Goal: Task Accomplishment & Management: Use online tool/utility

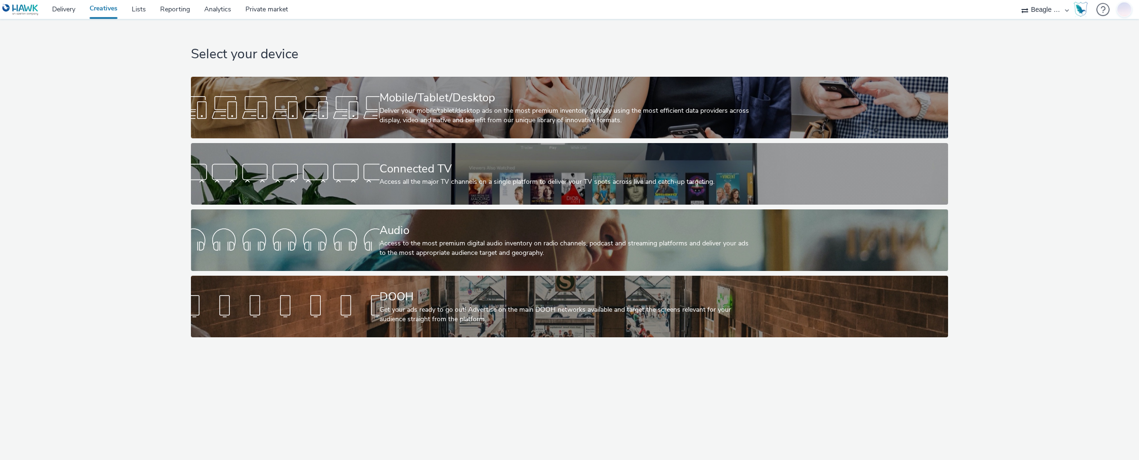
click at [726, 4] on nav "Delivery Creatives Lists Reporting Analytics Private market Beagle Media" at bounding box center [569, 9] width 1139 height 19
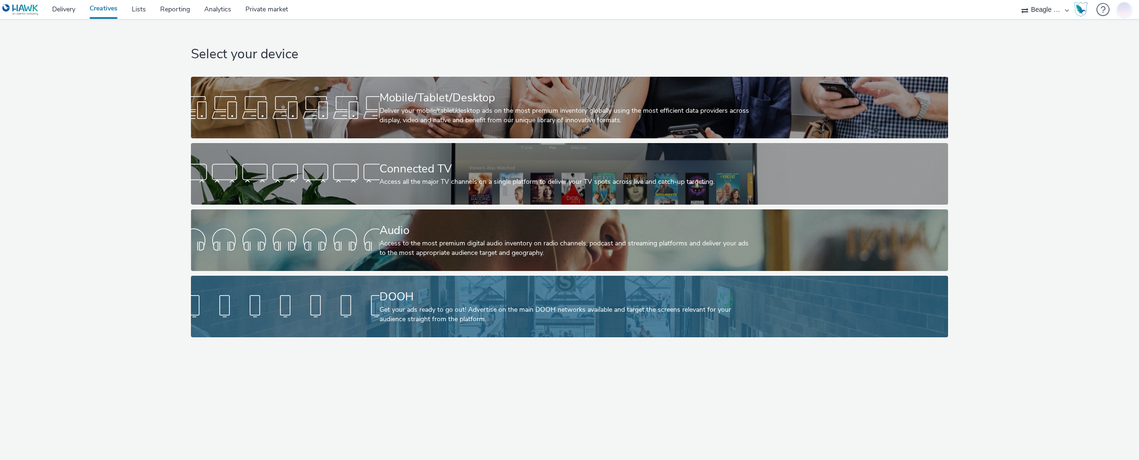
click at [622, 283] on div "DOOH Get your ads ready to go out! Advertise on the main DOOH networks availabl…" at bounding box center [568, 307] width 377 height 62
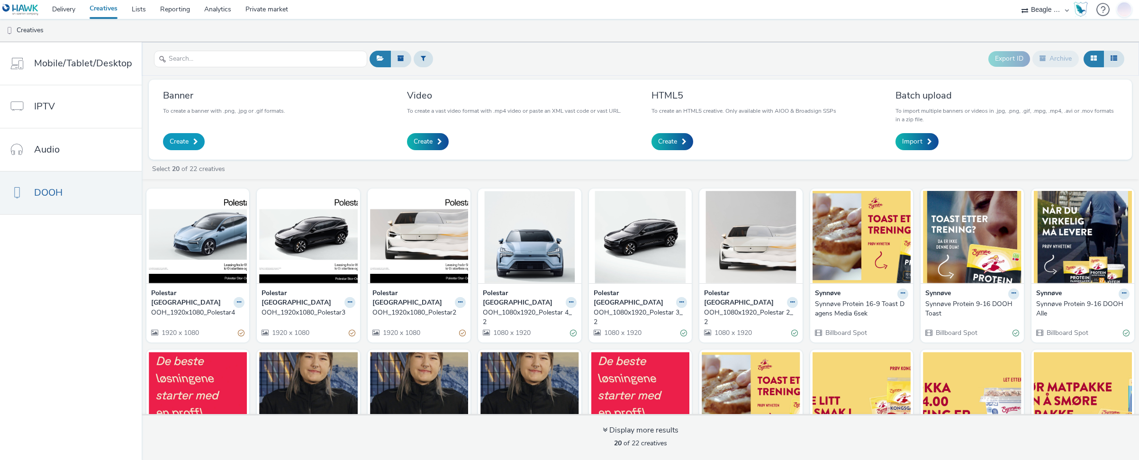
click at [183, 140] on span "Create" at bounding box center [179, 141] width 19 height 9
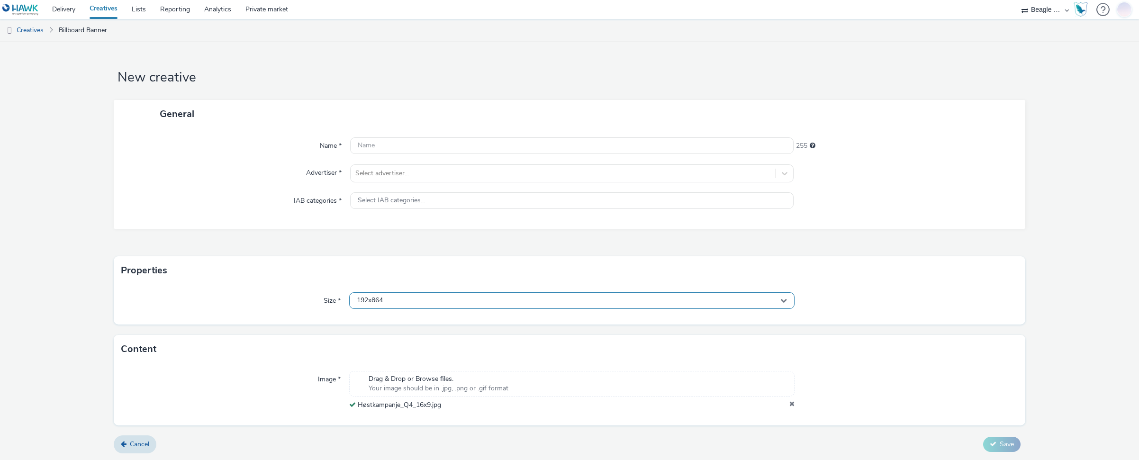
click at [428, 301] on div "192x864" at bounding box center [572, 300] width 446 height 17
click at [407, 320] on input "text" at bounding box center [572, 320] width 445 height 17
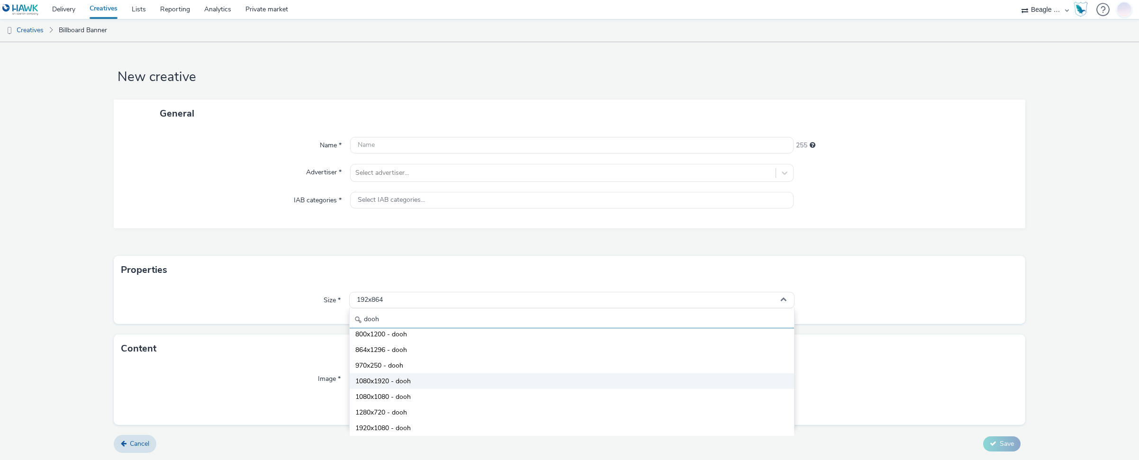
type input "dooh"
click at [395, 381] on span "1080x1920 - dooh" at bounding box center [382, 381] width 55 height 9
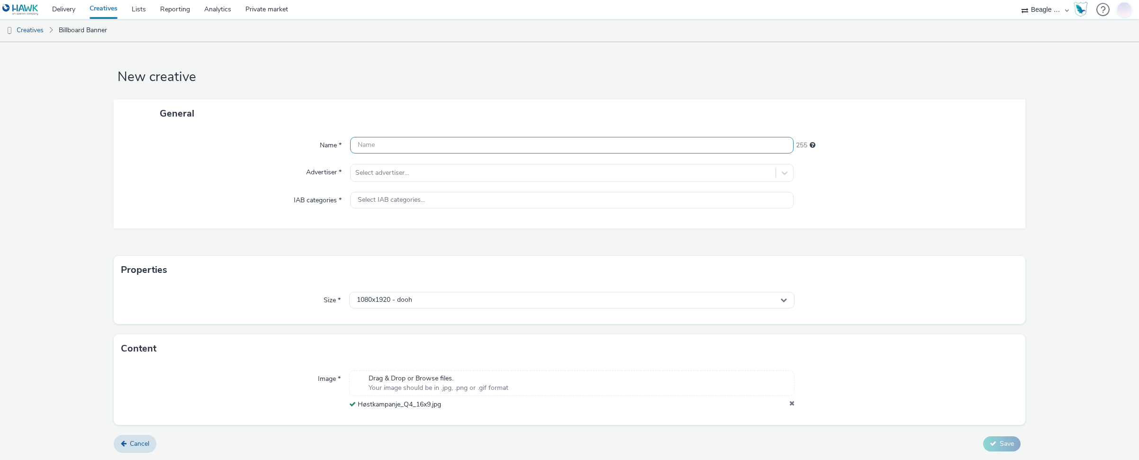
click at [371, 149] on input "text" at bounding box center [572, 145] width 444 height 17
paste input "Høstkampanje_Q4_16x9"
click at [356, 145] on input "Høstkampanje_Q4_16x9" at bounding box center [572, 145] width 444 height 17
click at [432, 144] on input "Zeekr Høstkampanje_Q4_16x9" at bounding box center [572, 145] width 444 height 17
type input "Zeekr Høstkampanje_Q4_2025_16x9"
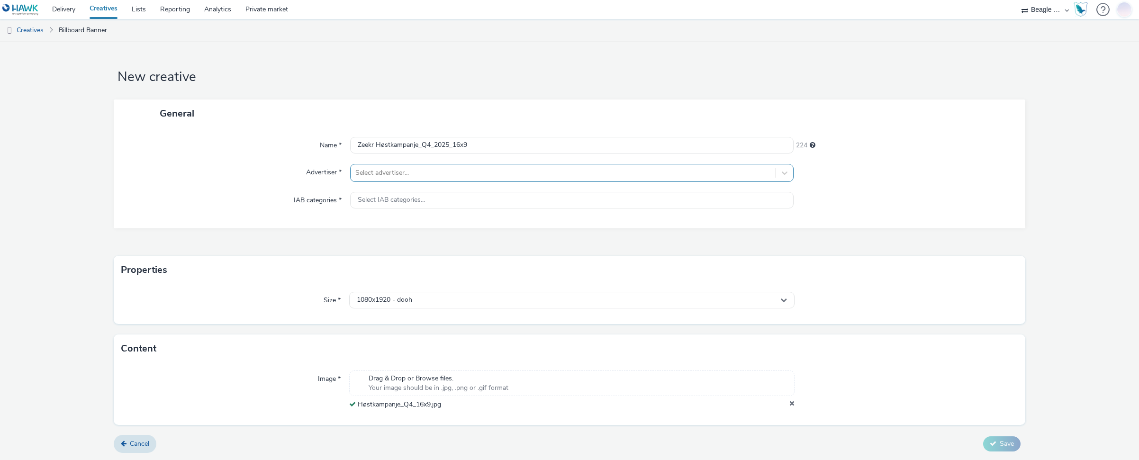
click at [448, 175] on div at bounding box center [563, 172] width 416 height 11
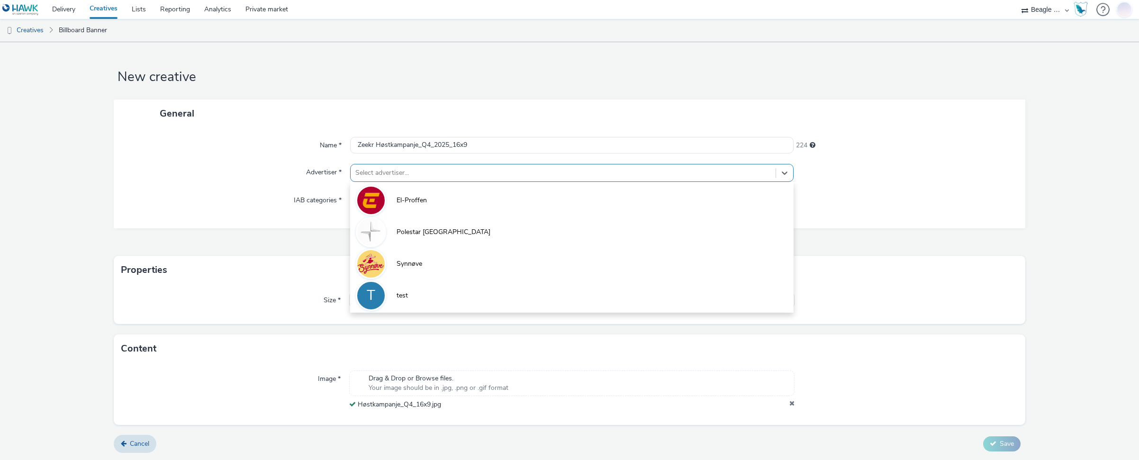
click at [448, 173] on div at bounding box center [563, 172] width 416 height 11
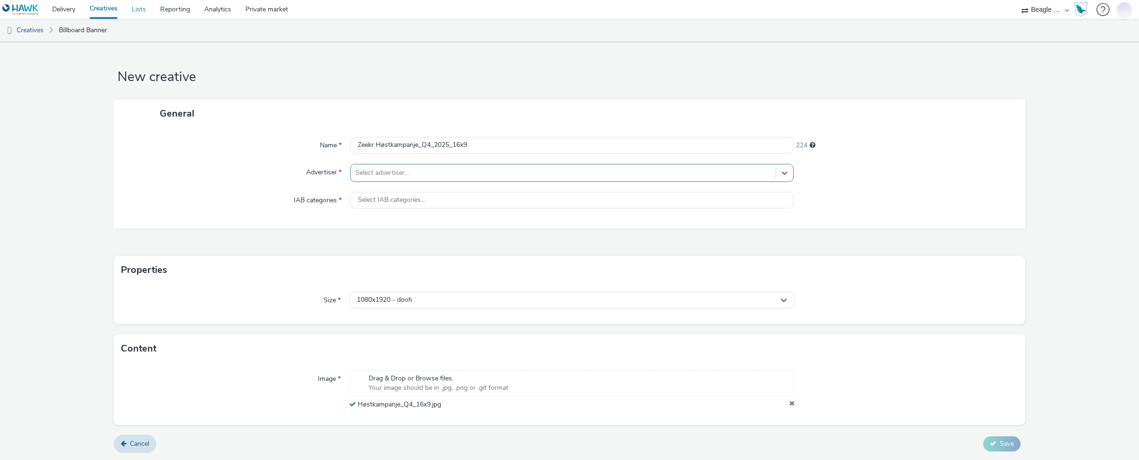
click at [140, 9] on link "Lists" at bounding box center [139, 9] width 28 height 19
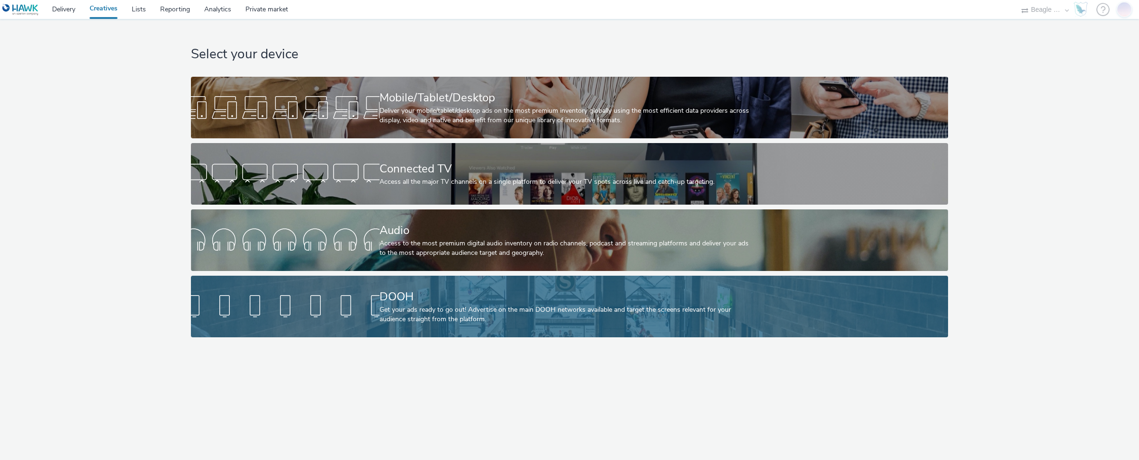
click at [536, 316] on div "Get your ads ready to go out! Advertise on the main DOOH networks available and…" at bounding box center [568, 314] width 377 height 19
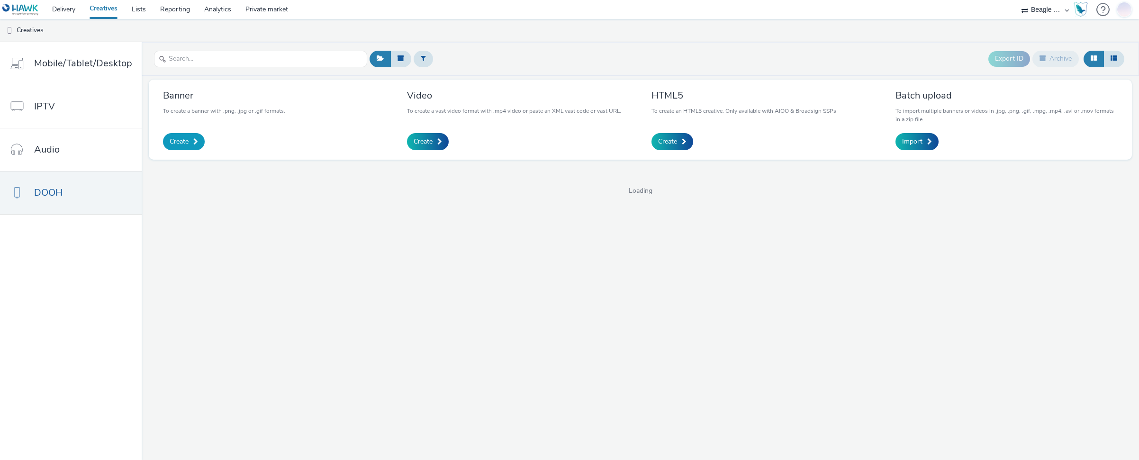
click at [193, 143] on span at bounding box center [195, 141] width 5 height 7
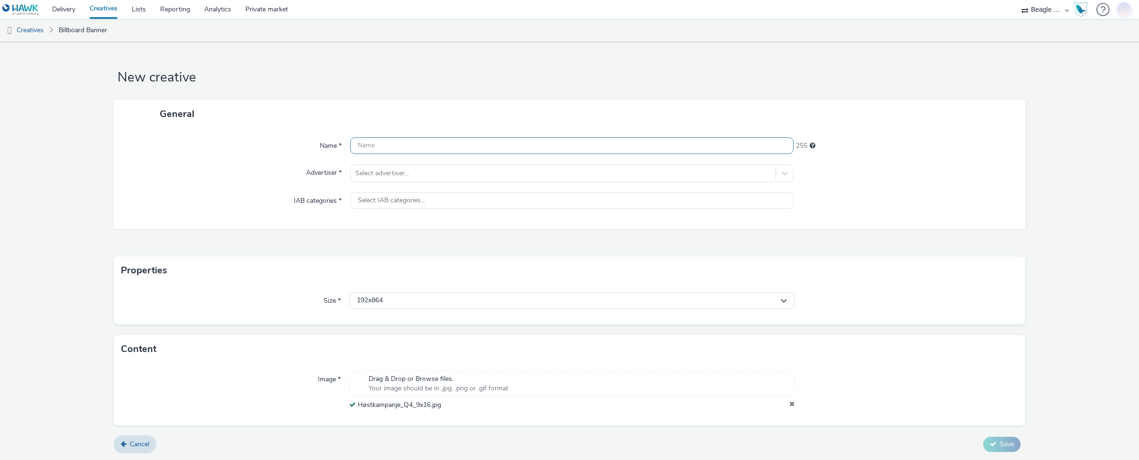
click at [371, 146] on input "text" at bounding box center [572, 145] width 444 height 17
paste input "Høstkampanje_Q4_9x16"
click at [357, 145] on input "Høstkampanje_Q4_9x16" at bounding box center [572, 145] width 444 height 17
type input "Zeekr Stor Oslo Høstkampanje_Q4_9x16"
click at [375, 168] on div at bounding box center [563, 173] width 416 height 11
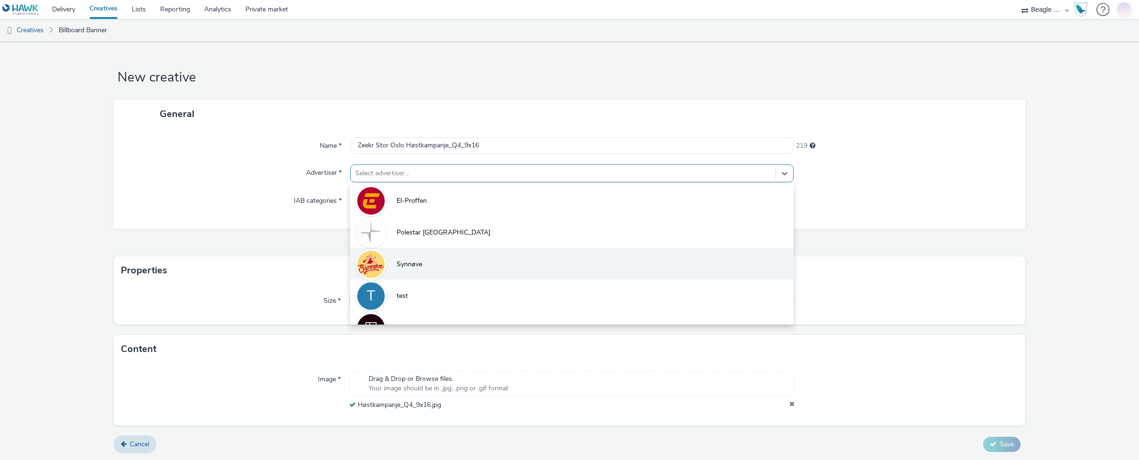
scroll to position [20, 0]
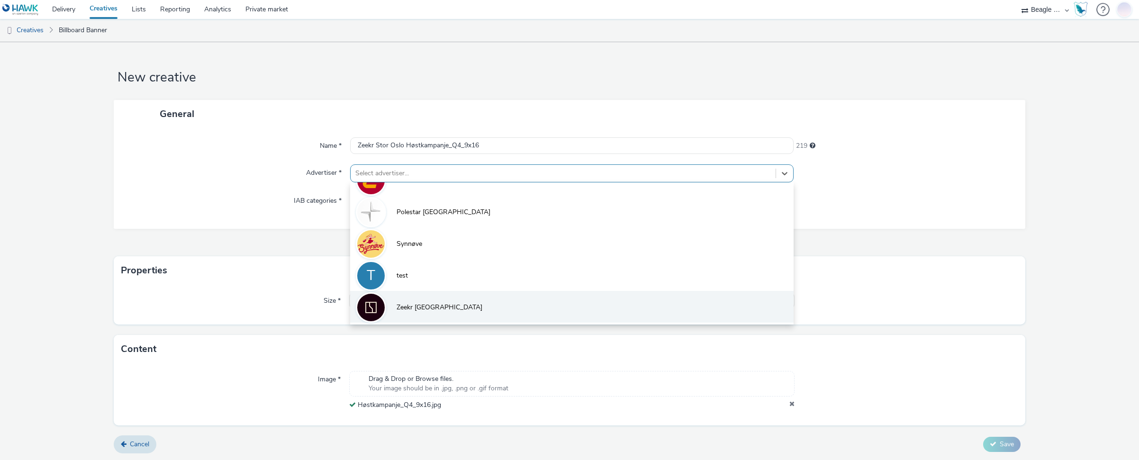
click at [414, 300] on li "Zeekr Stor Oslo" at bounding box center [572, 307] width 444 height 32
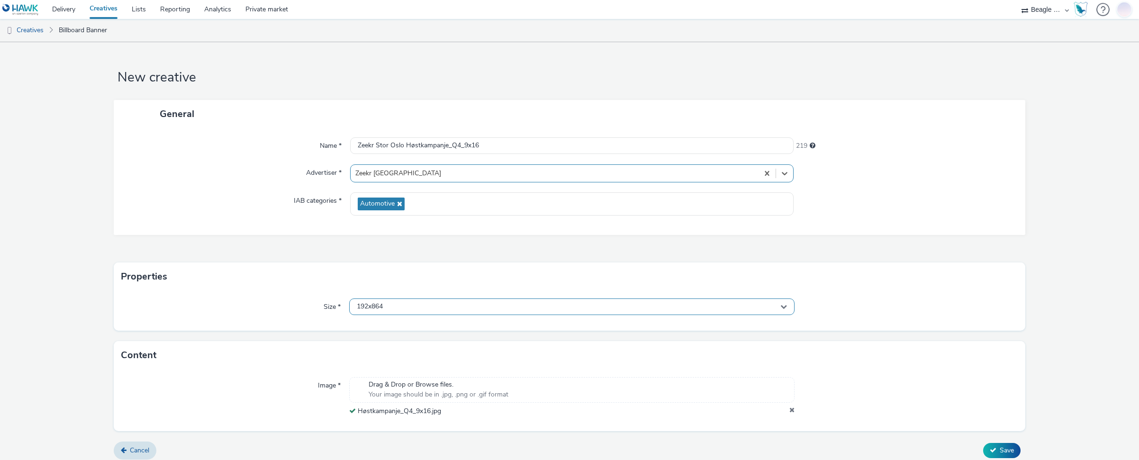
click at [395, 308] on div "192x864" at bounding box center [572, 306] width 446 height 17
click at [396, 311] on div "192x864" at bounding box center [572, 306] width 446 height 17
click at [0, 0] on input "text" at bounding box center [0, 0] width 0 height 0
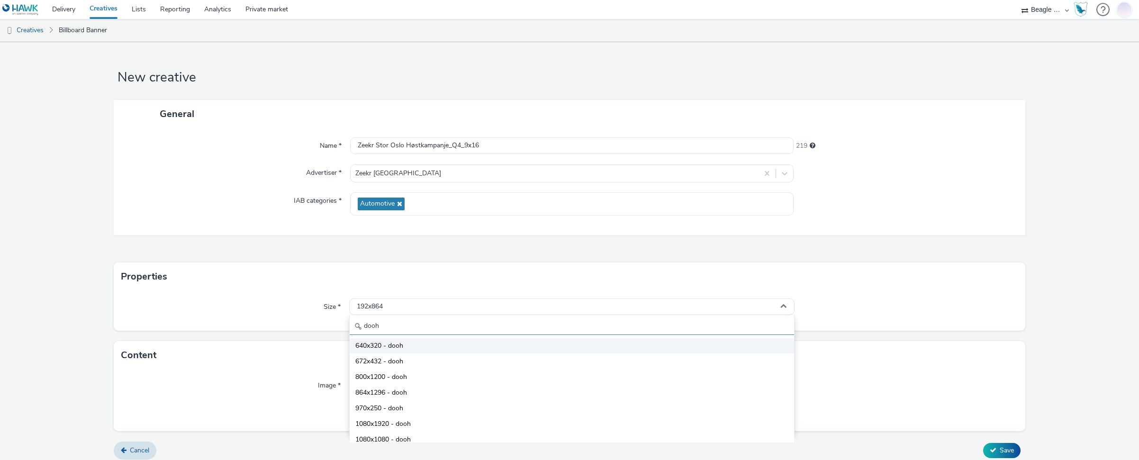
scroll to position [83, 0]
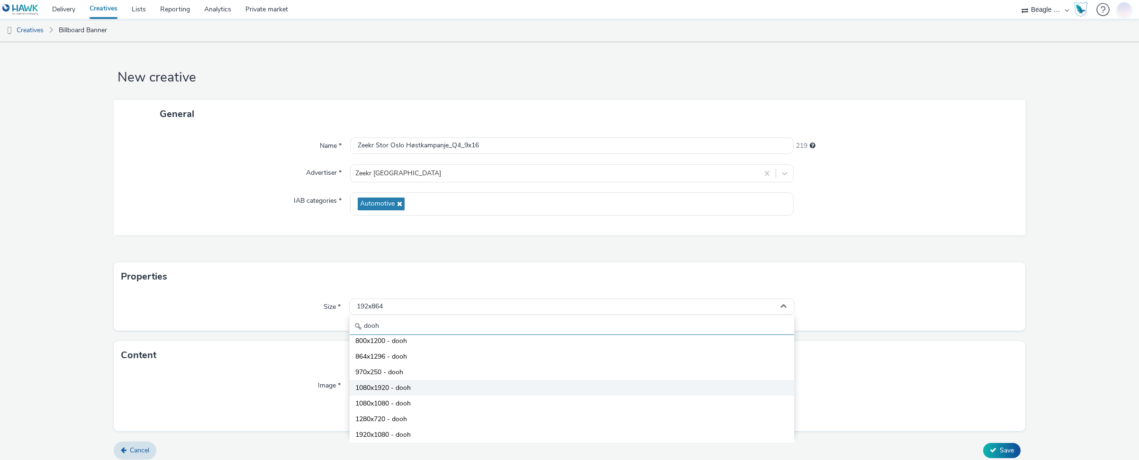
type input "dooh"
click at [375, 388] on span "1080x1920 - dooh" at bounding box center [382, 387] width 55 height 9
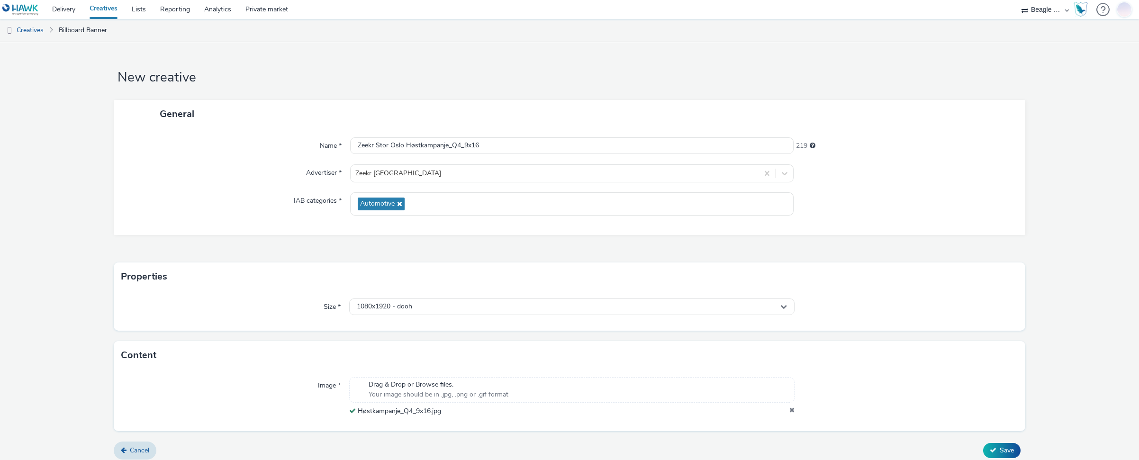
click at [312, 336] on form "New creative General Name * Zeekr Stor Oslo Høstkampanje_Q4_9x16 219 Advertiser…" at bounding box center [569, 254] width 1139 height 425
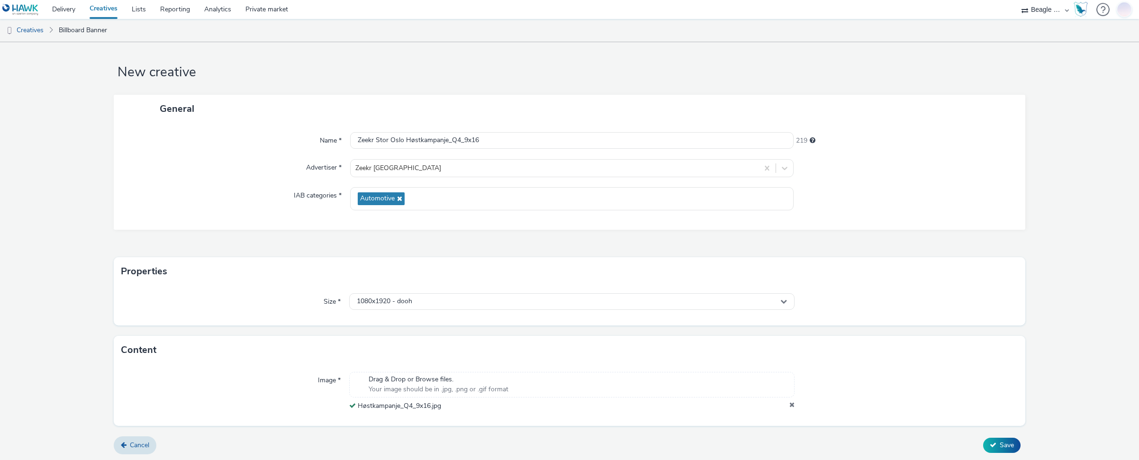
scroll to position [6, 0]
click at [991, 449] on button "Save" at bounding box center [1001, 444] width 37 height 15
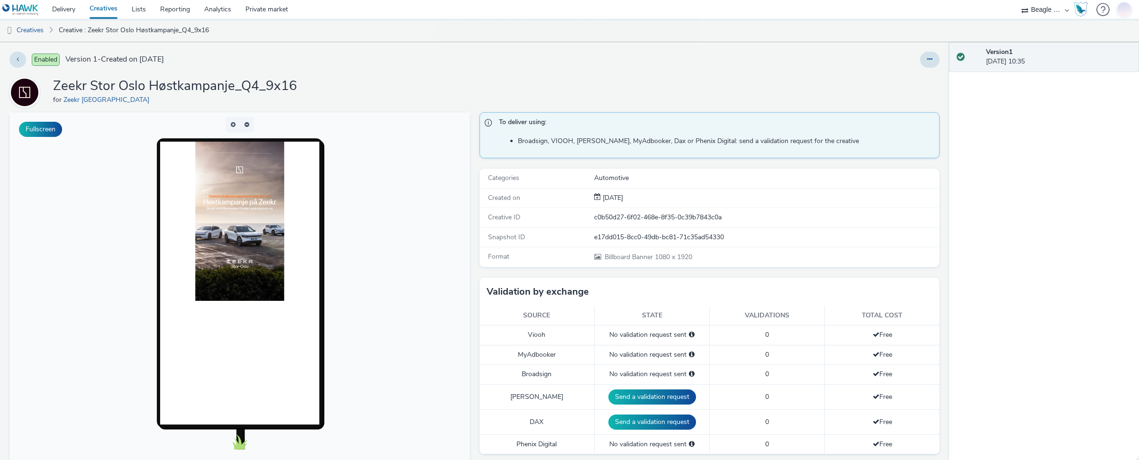
drag, startPoint x: 37, startPoint y: 31, endPoint x: 65, endPoint y: 33, distance: 28.0
click at [37, 31] on link "Creatives" at bounding box center [24, 30] width 48 height 23
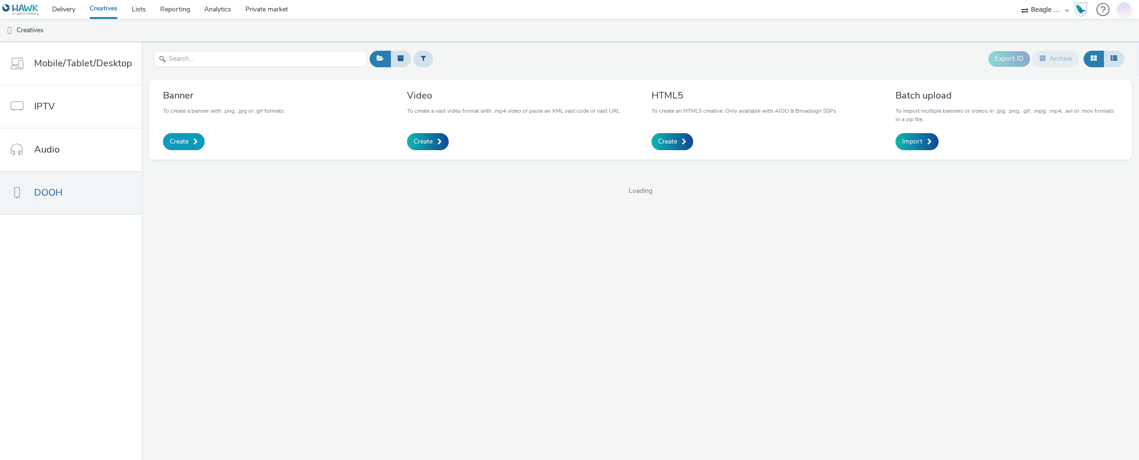
click at [195, 143] on span at bounding box center [195, 141] width 5 height 7
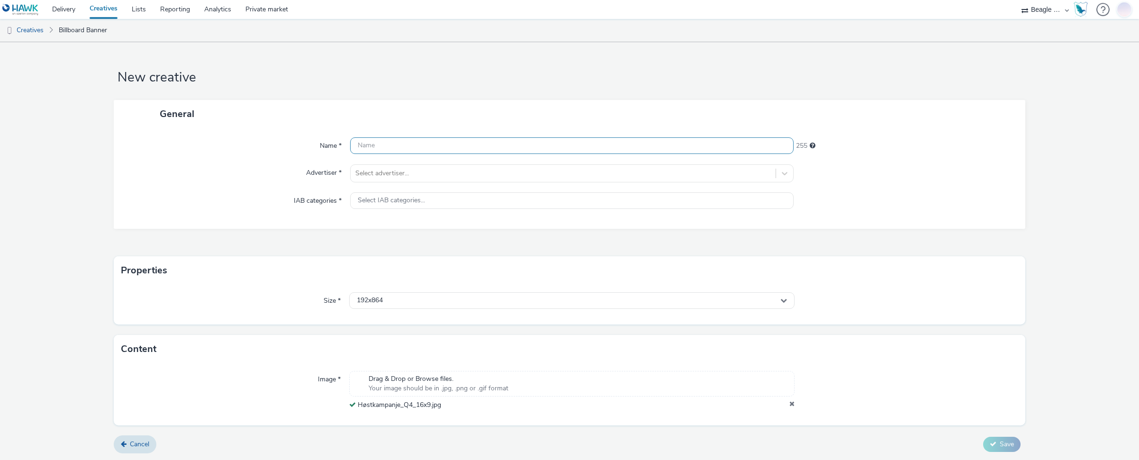
click at [385, 145] on input "text" at bounding box center [572, 145] width 444 height 17
paste input "Høstkampanje_Q4_16x9"
click at [356, 145] on input "Høstkampanje_Q4_16x9" at bounding box center [572, 145] width 444 height 17
type input "Zeekr Stor Oslo Høstkampanje_Q4_16x9"
click at [392, 171] on div at bounding box center [563, 173] width 416 height 11
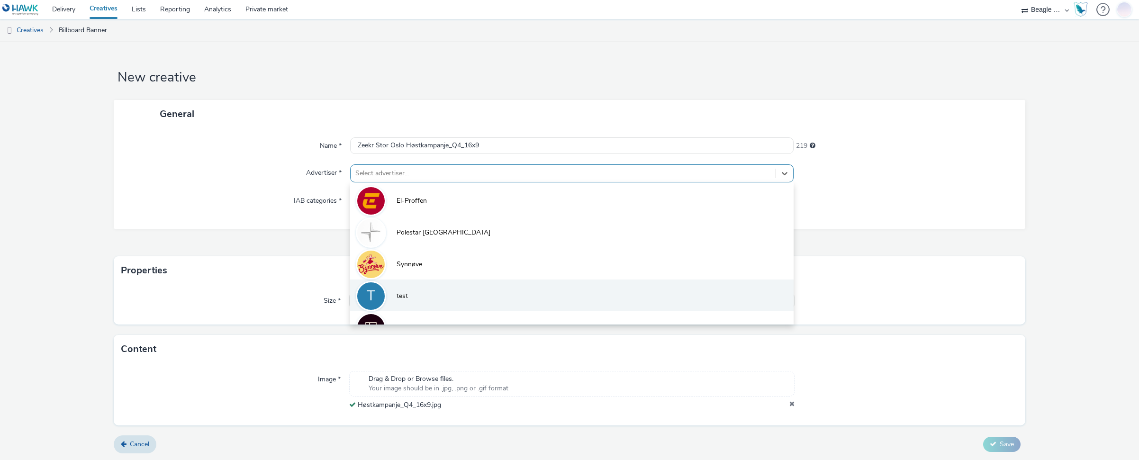
scroll to position [20, 0]
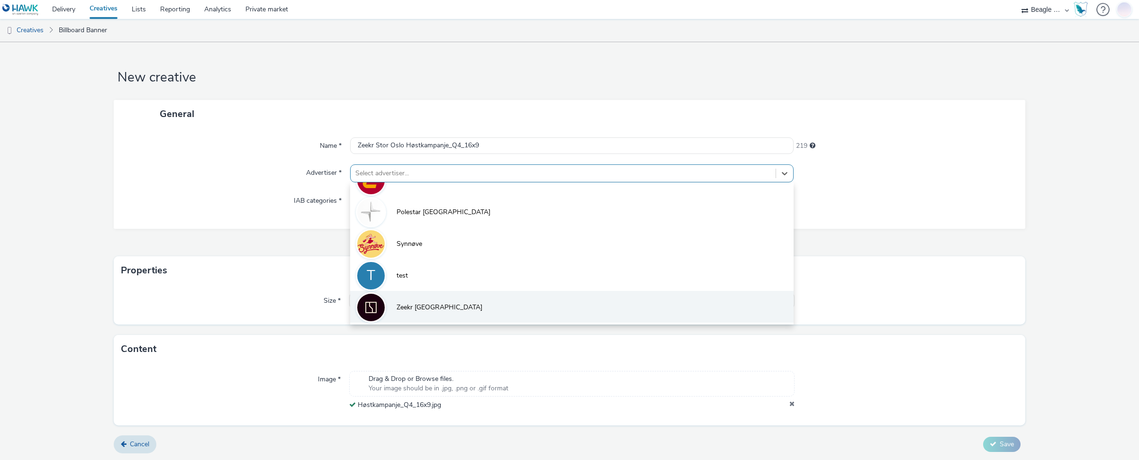
click at [402, 300] on li "Zeekr Stor Oslo" at bounding box center [572, 307] width 444 height 32
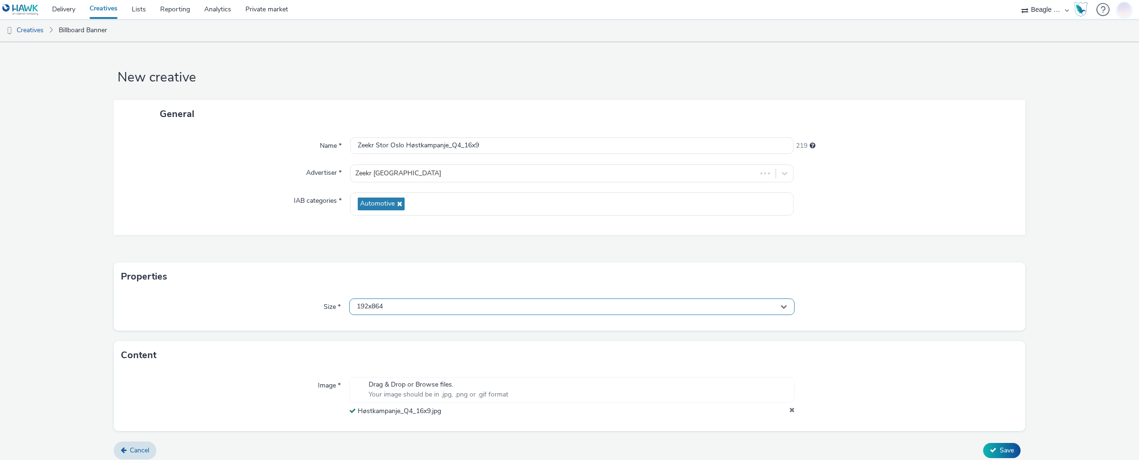
click at [379, 307] on span "192x864" at bounding box center [370, 307] width 26 height 8
click at [389, 328] on input "text" at bounding box center [572, 326] width 445 height 17
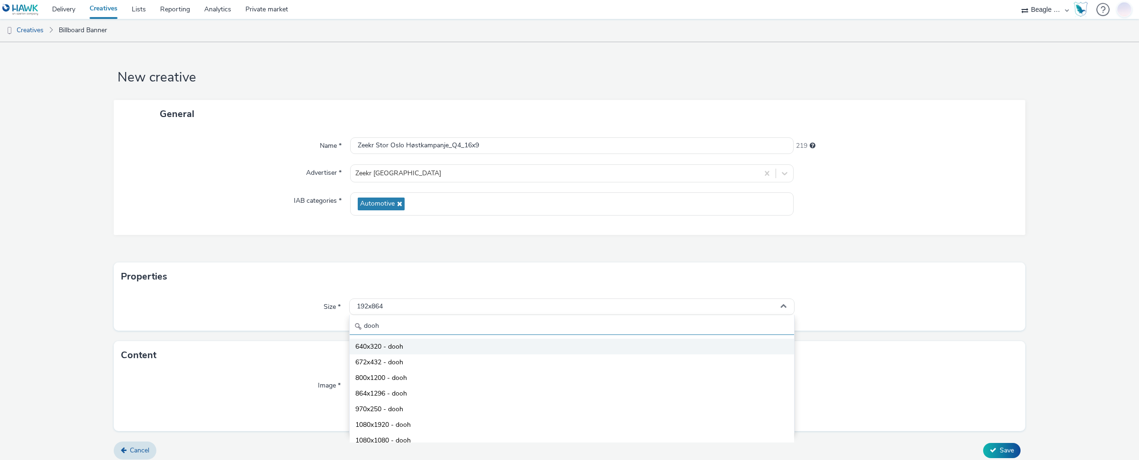
scroll to position [83, 0]
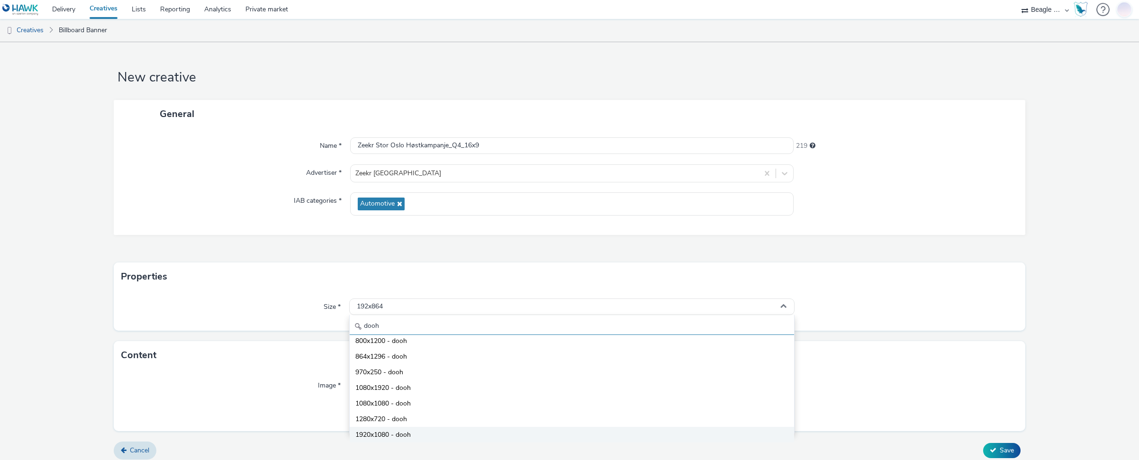
type input "dooh"
click at [375, 435] on span "1920x1080 - dooh" at bounding box center [382, 434] width 55 height 9
click at [266, 324] on div "Size * 1920x1080 - dooh" at bounding box center [569, 311] width 911 height 40
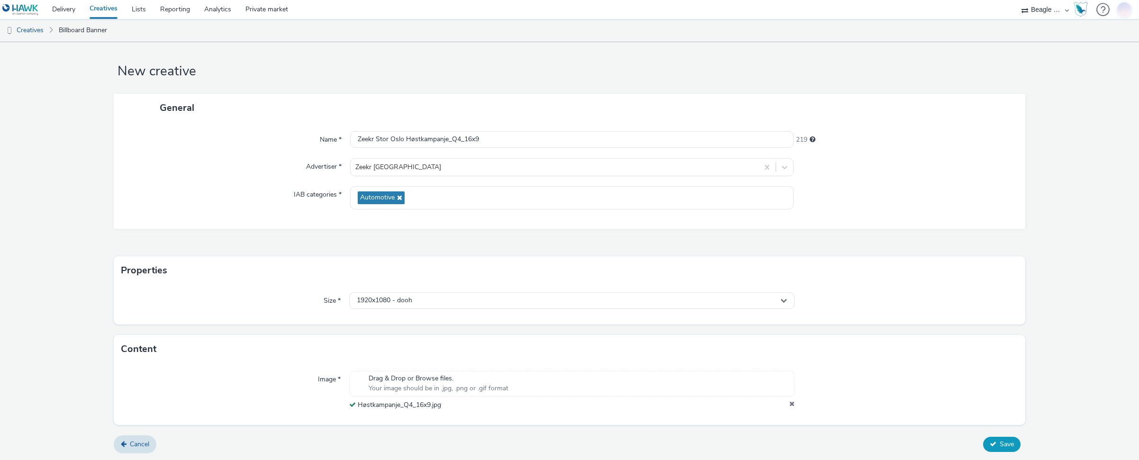
click at [1000, 443] on span "Save" at bounding box center [1007, 444] width 14 height 9
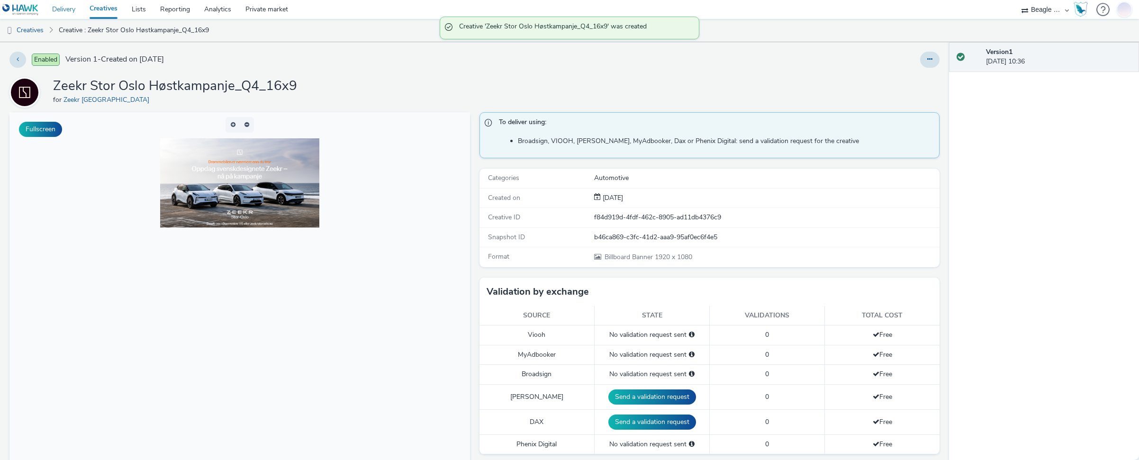
click at [68, 5] on link "Delivery" at bounding box center [63, 9] width 37 height 19
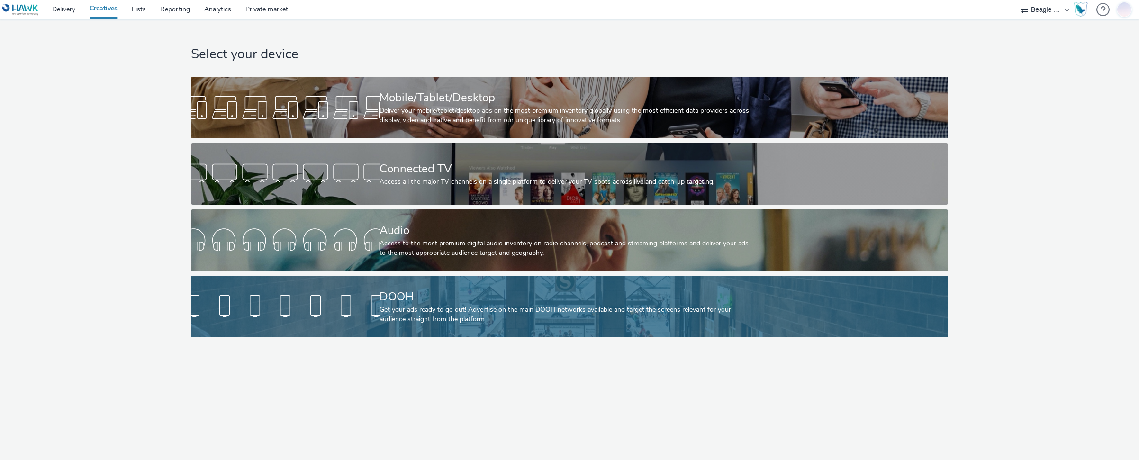
click at [553, 337] on div "DOOH Get your ads ready to go out! Advertise on the main DOOH networks availabl…" at bounding box center [568, 307] width 377 height 62
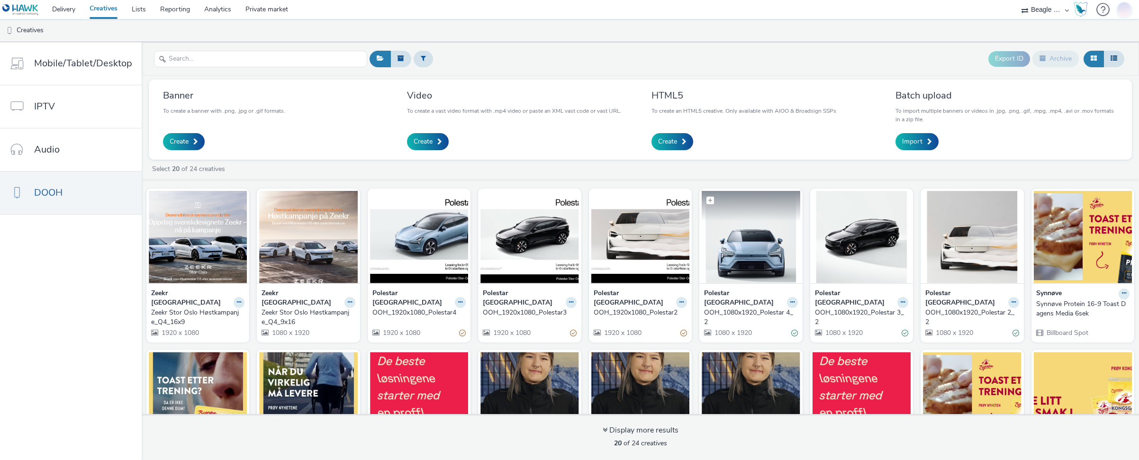
click at [729, 254] on img at bounding box center [751, 237] width 98 height 92
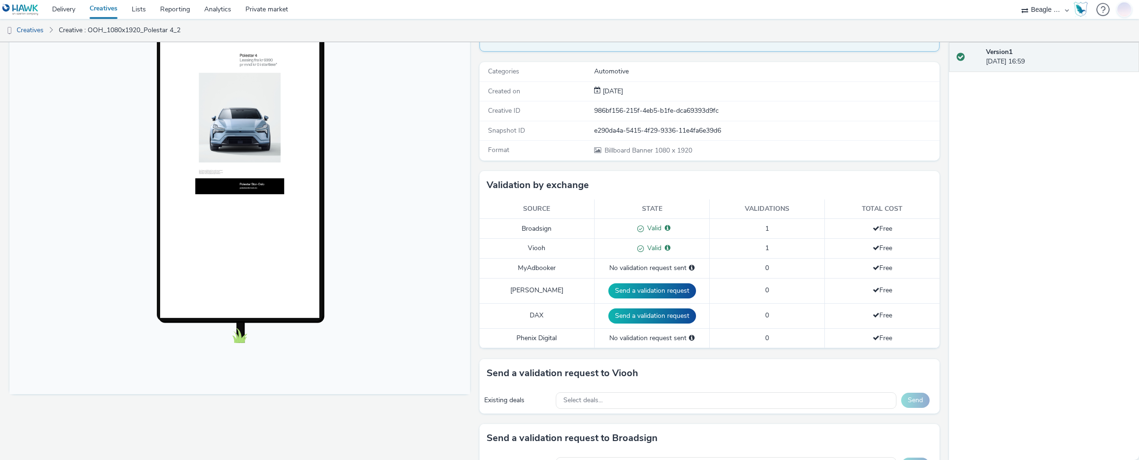
scroll to position [142, 0]
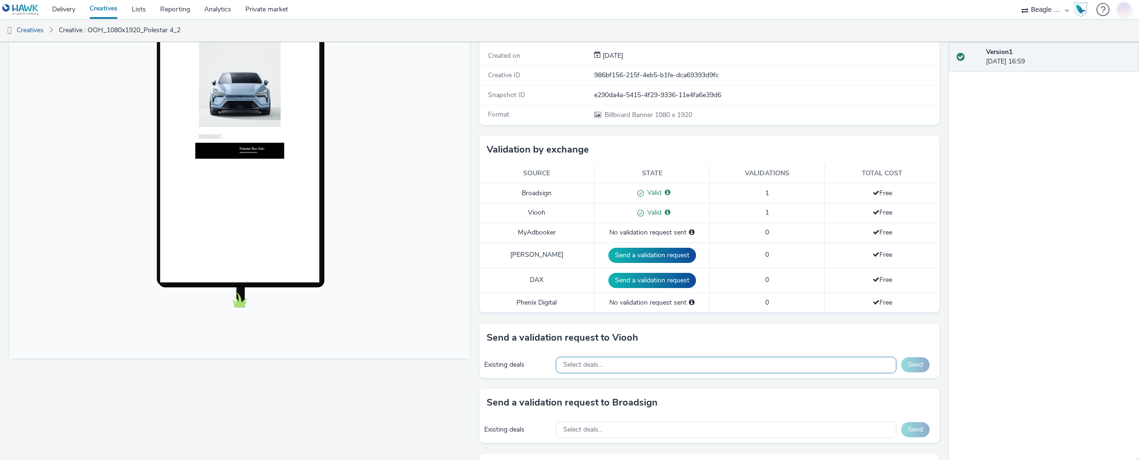
click at [601, 363] on div "Select deals..." at bounding box center [726, 365] width 341 height 17
type input "fly"
click at [577, 426] on span "Select deals..." at bounding box center [582, 430] width 39 height 8
click at [587, 446] on input "text" at bounding box center [726, 450] width 340 height 17
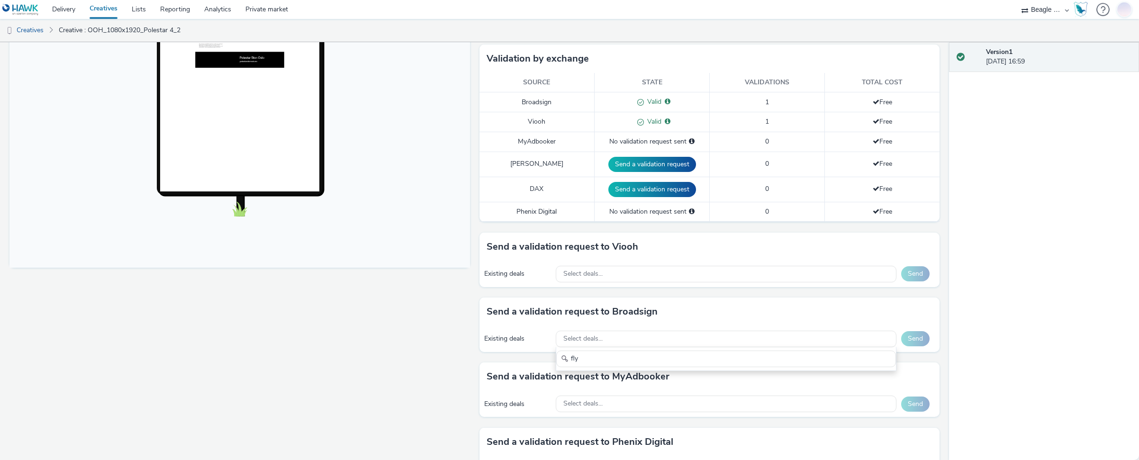
scroll to position [237, 0]
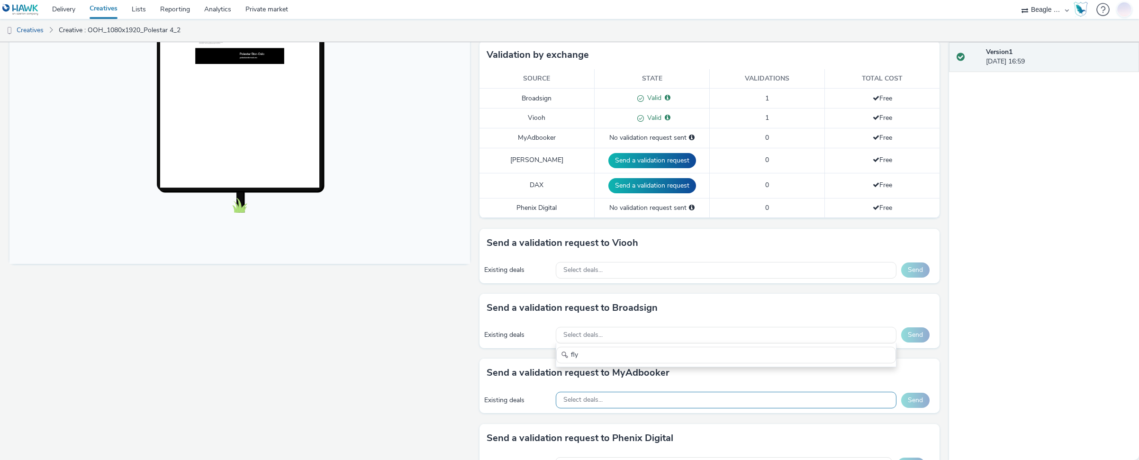
type input "fly"
click at [577, 405] on div "Select deals..." at bounding box center [726, 400] width 341 height 17
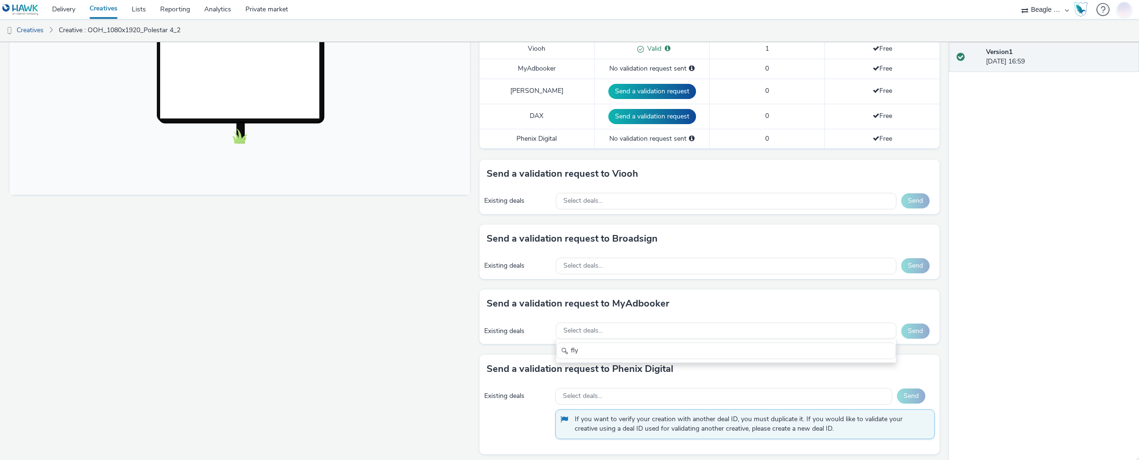
scroll to position [311, 0]
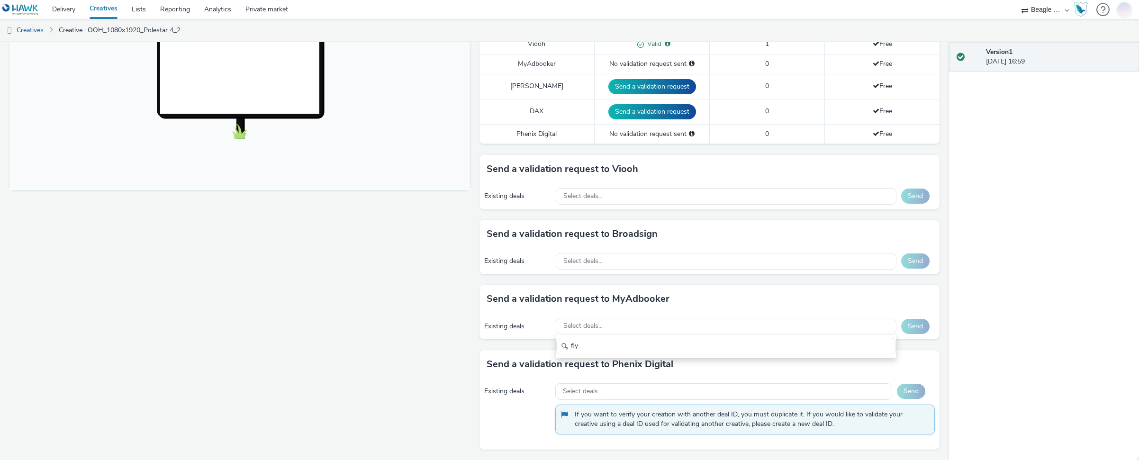
type input "fly"
click at [430, 357] on div "Fullscreen" at bounding box center [241, 130] width 465 height 659
click at [612, 392] on div "Select deals..." at bounding box center [723, 391] width 337 height 17
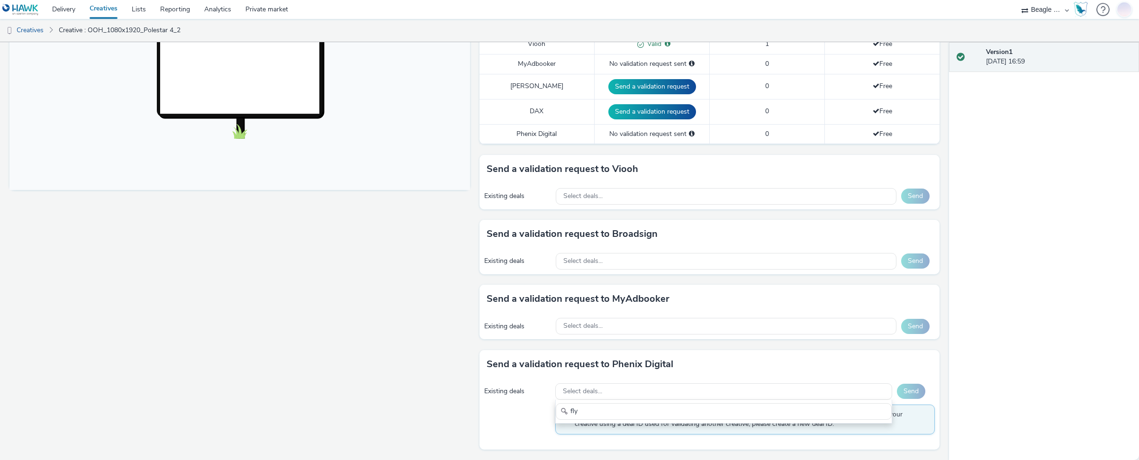
type input "fly"
click at [519, 411] on div "Existing deals Select deals... fly Send If you want to verify your creation wit…" at bounding box center [709, 414] width 461 height 71
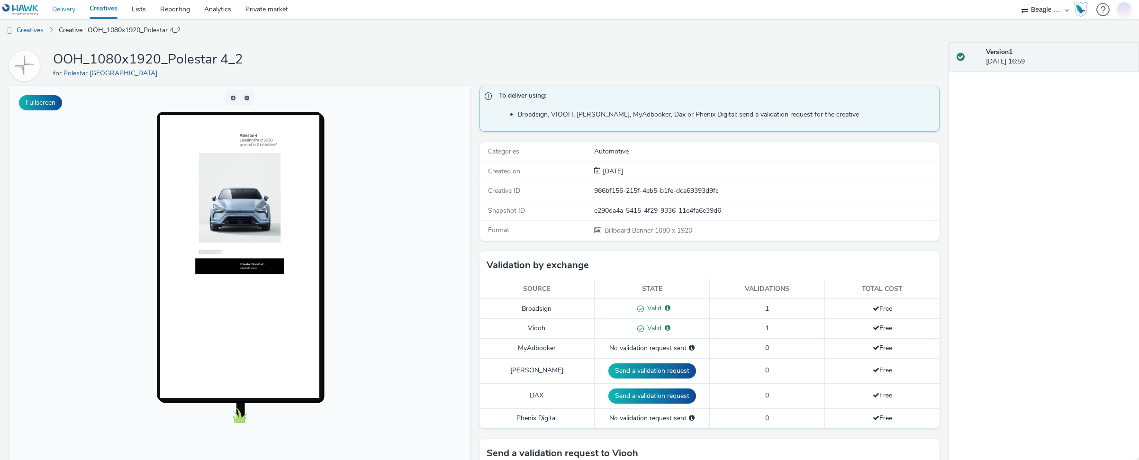
click at [68, 12] on link "Delivery" at bounding box center [63, 9] width 37 height 19
